Goal: Find specific page/section: Find specific page/section

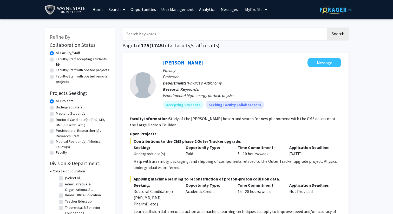
click at [207, 8] on link "Analytics" at bounding box center [208, 9] width 22 height 18
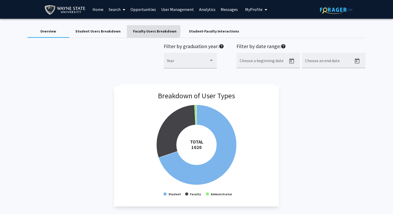
click at [149, 30] on div "Faculty Users Breakdown" at bounding box center [154, 31] width 43 height 5
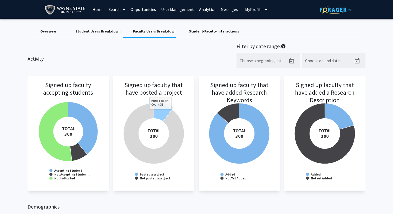
click at [160, 113] on icon at bounding box center [163, 112] width 18 height 18
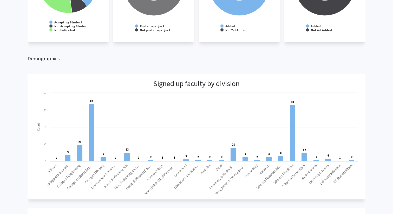
scroll to position [151, 0]
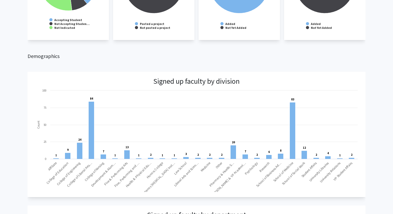
drag, startPoint x: 33, startPoint y: 73, endPoint x: 80, endPoint y: 90, distance: 49.5
click at [80, 90] on app-faculty-by-division-breakdown "Signed up faculty by division Created with Highcharts 9.3.3 Count 1 ​ 1 9 ​ 9 2…" at bounding box center [197, 134] width 338 height 125
drag, startPoint x: 29, startPoint y: 69, endPoint x: 38, endPoint y: 92, distance: 24.0
click at [38, 92] on div "Activity Filter by date range: help Choose a beginning date Choose an end date …" at bounding box center [197, 112] width 338 height 438
drag, startPoint x: 30, startPoint y: 66, endPoint x: 37, endPoint y: 93, distance: 28.2
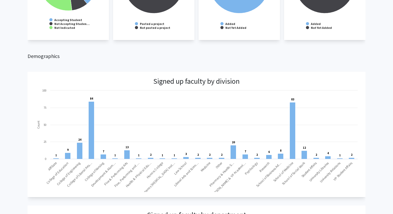
click at [37, 93] on div "Activity Filter by date range: help Choose a beginning date Choose an end date …" at bounding box center [197, 112] width 338 height 438
drag, startPoint x: 34, startPoint y: 85, endPoint x: 51, endPoint y: 109, distance: 29.7
click at [51, 109] on app-faculty-by-division-breakdown "Signed up faculty by division Created with Highcharts 9.3.3 Count 1 ​ 1 9 ​ 9 2…" at bounding box center [197, 134] width 338 height 125
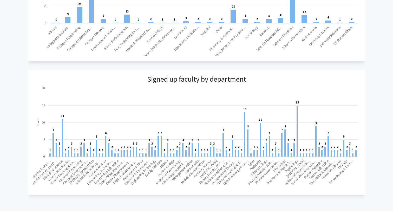
scroll to position [288, 0]
